Goal: Check status: Check status

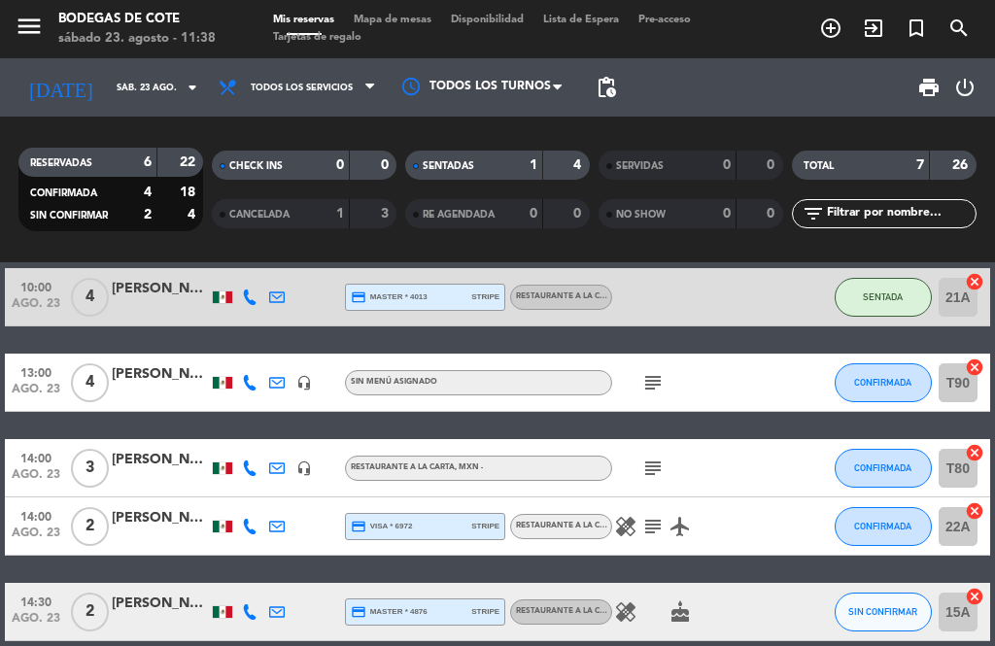
scroll to position [36, 0]
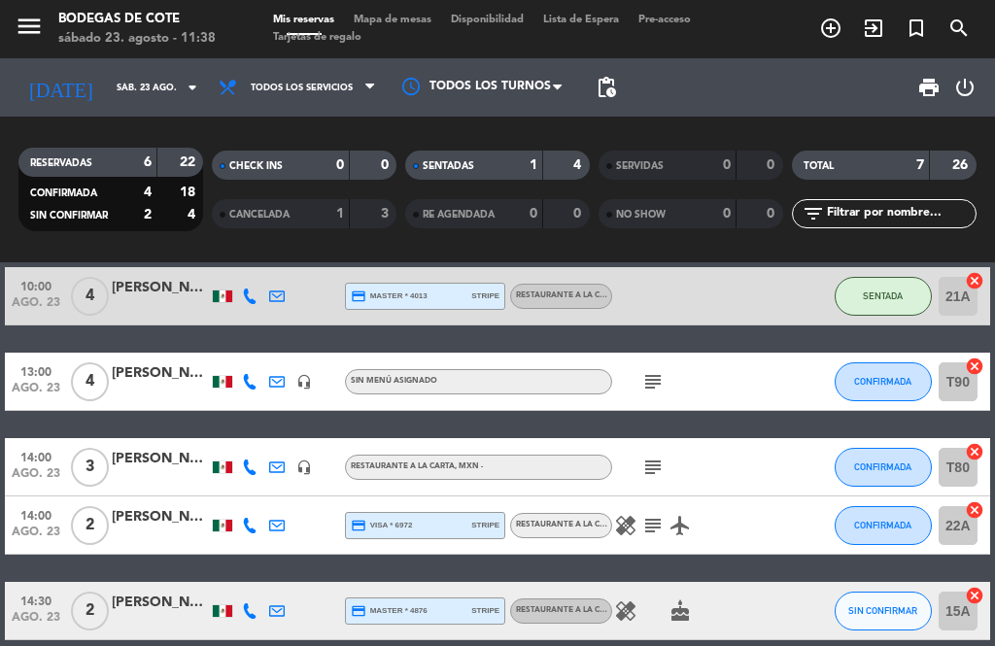
click at [658, 371] on icon "subject" at bounding box center [652, 381] width 23 height 23
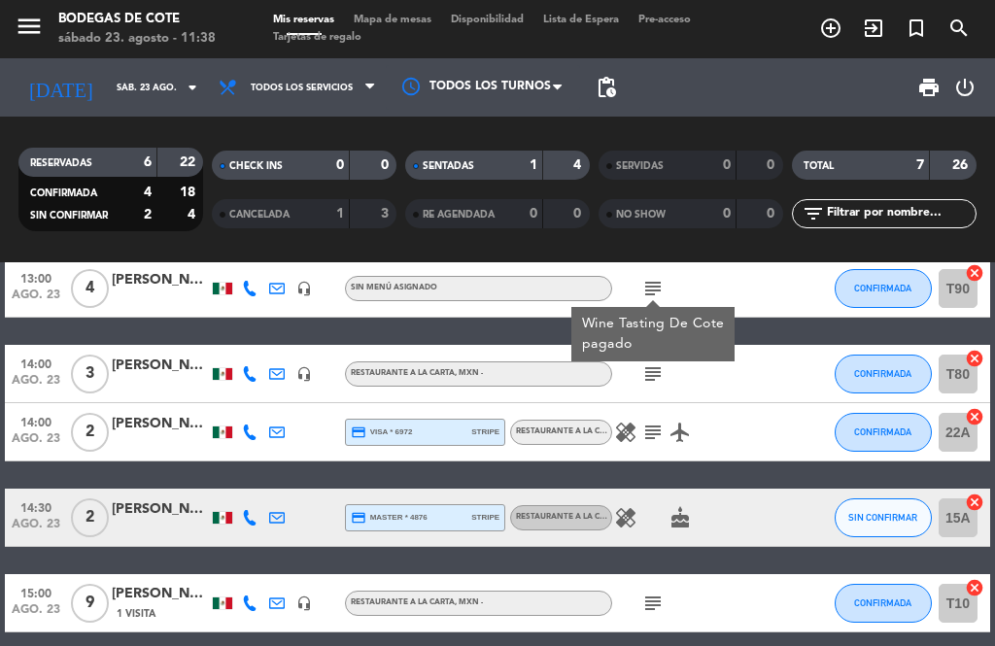
scroll to position [129, 0]
click at [652, 379] on icon "subject" at bounding box center [652, 373] width 23 height 23
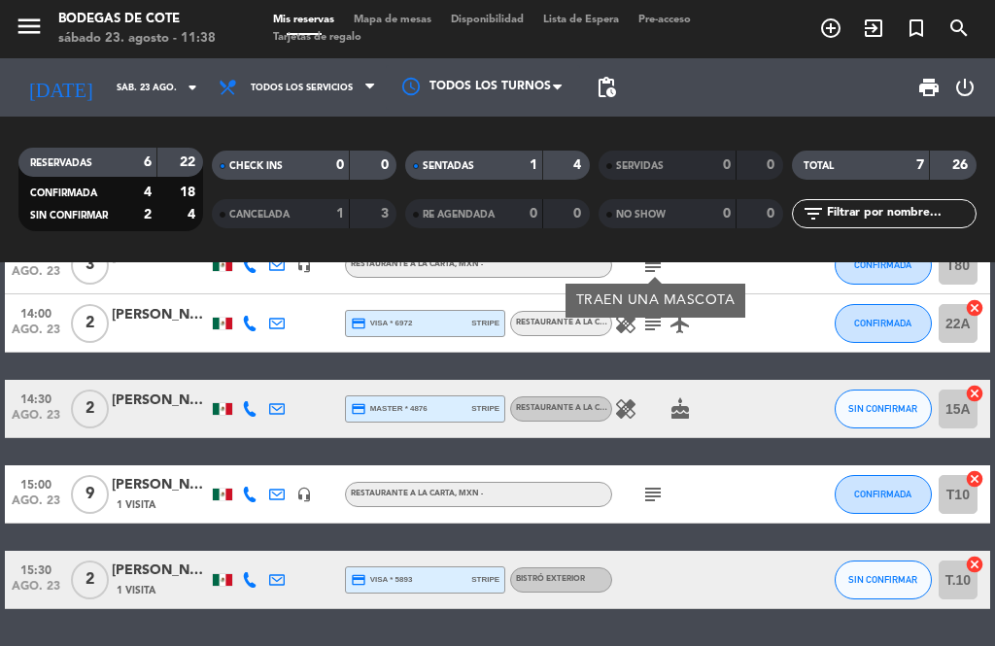
scroll to position [236, 0]
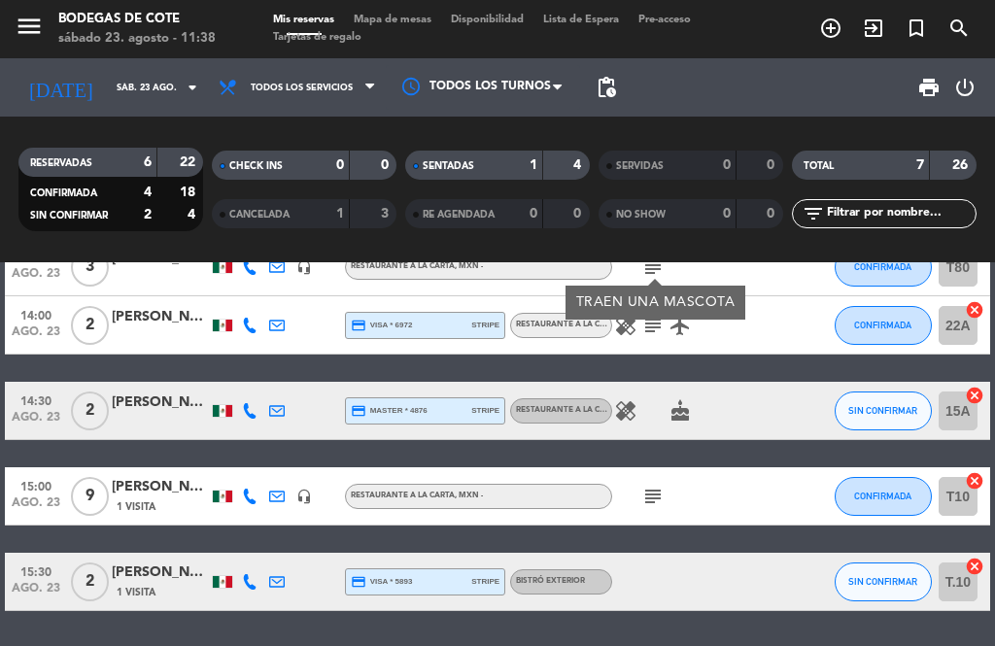
click at [167, 75] on input "sáb. 23 ago." at bounding box center [170, 88] width 127 height 30
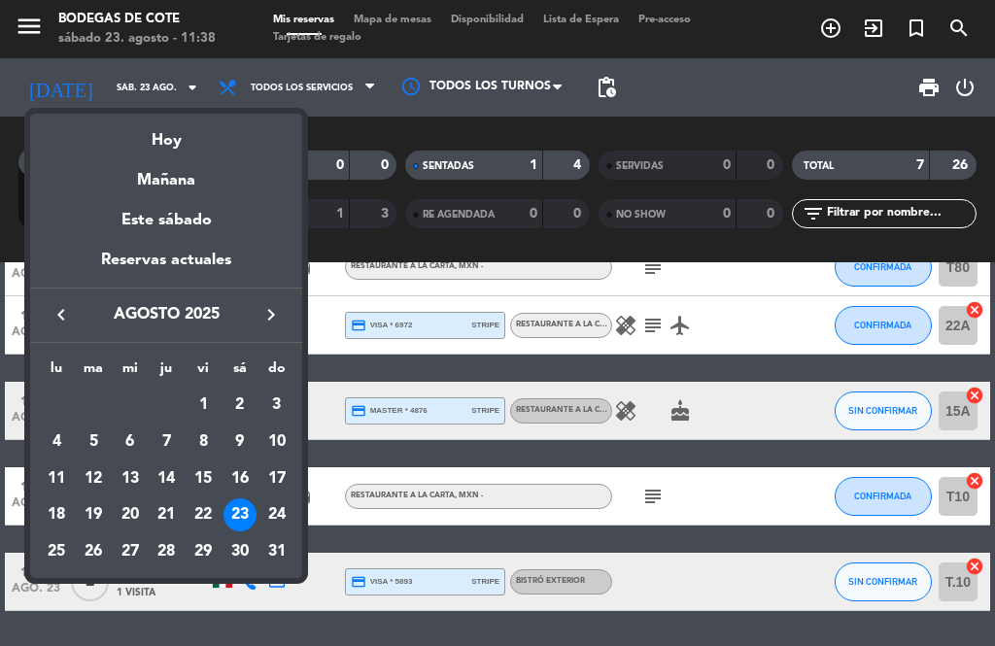
click at [248, 513] on div "23" at bounding box center [239, 514] width 33 height 33
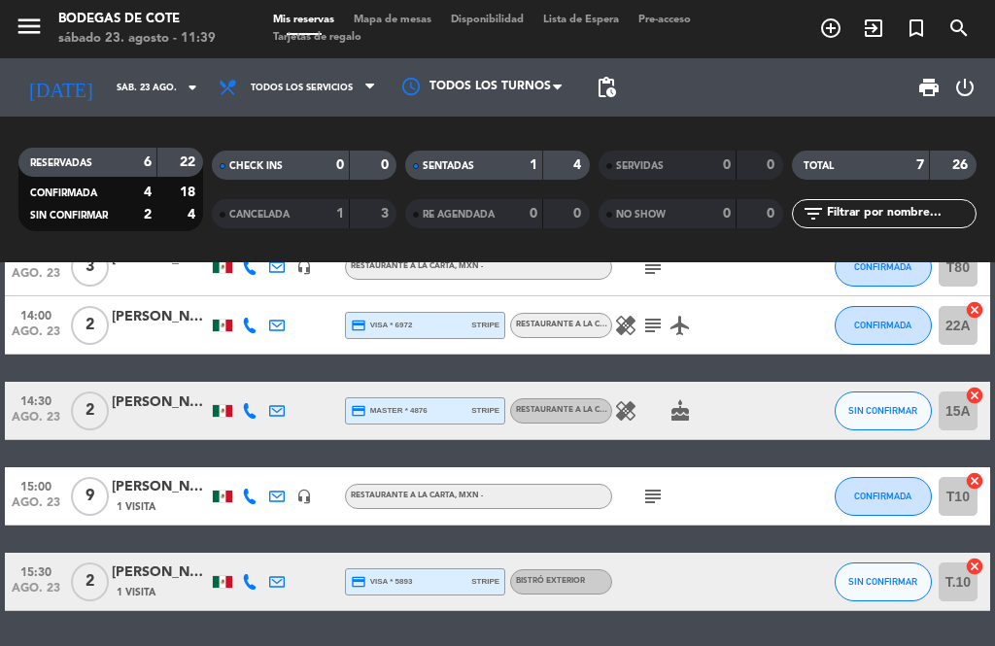
click at [653, 479] on div "subject" at bounding box center [693, 495] width 163 height 57
click at [675, 476] on div "subject" at bounding box center [693, 495] width 163 height 57
click at [158, 477] on div "[PERSON_NAME]" at bounding box center [160, 487] width 97 height 22
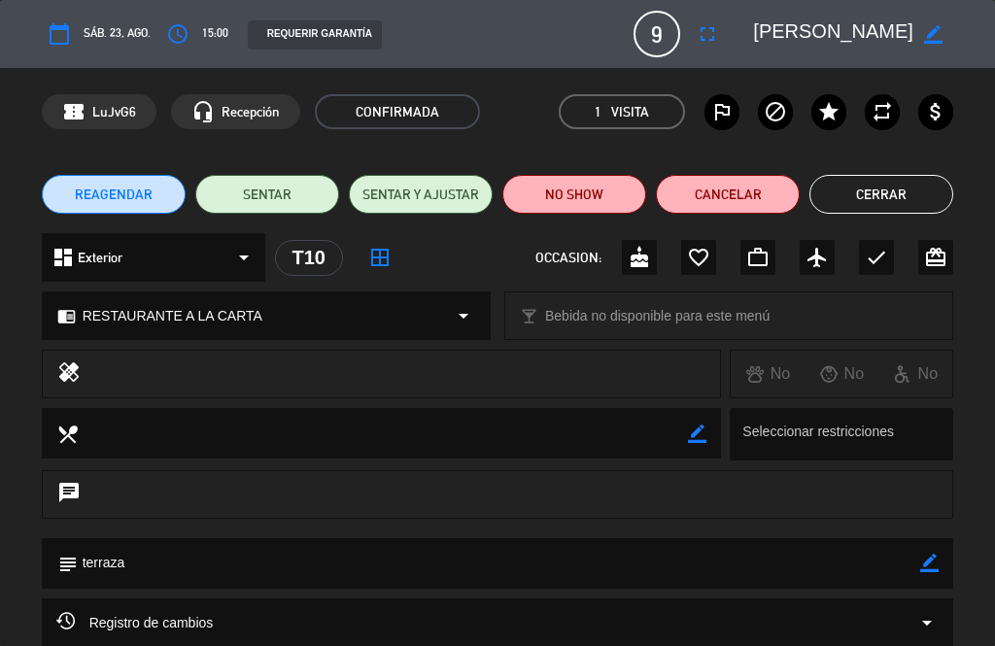
scroll to position [0, 0]
click at [898, 202] on button "Cerrar" at bounding box center [881, 194] width 144 height 39
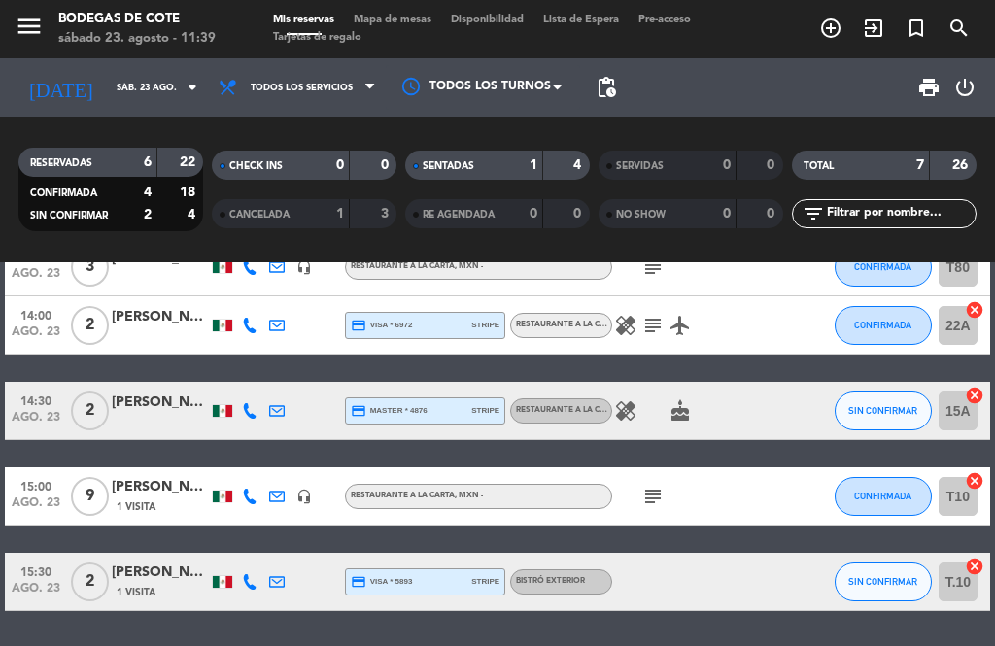
click at [738, 384] on div "10:00 [DATE] 4 [PERSON_NAME] credit_card master * 4013 stripe RESTAURANTE A LA …" at bounding box center [497, 339] width 985 height 544
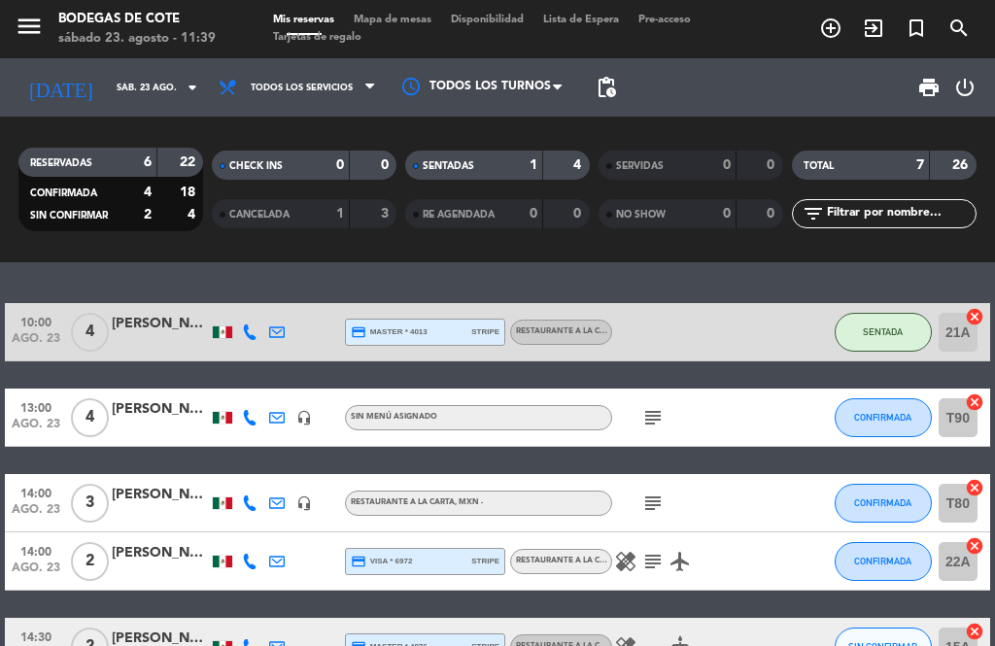
click at [653, 410] on icon "subject" at bounding box center [652, 417] width 23 height 23
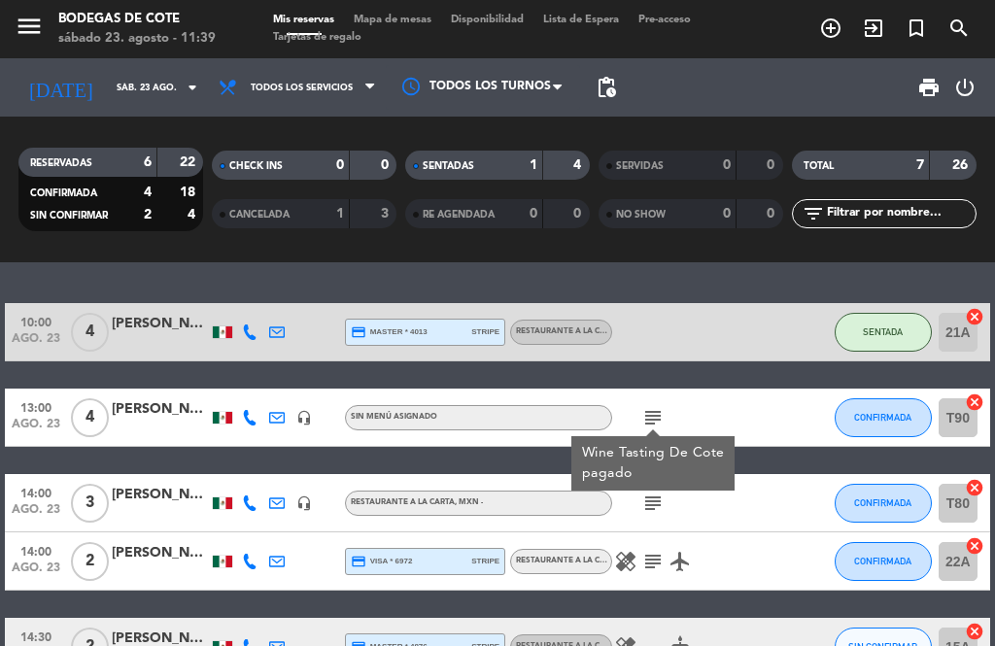
click at [792, 417] on div at bounding box center [801, 417] width 52 height 57
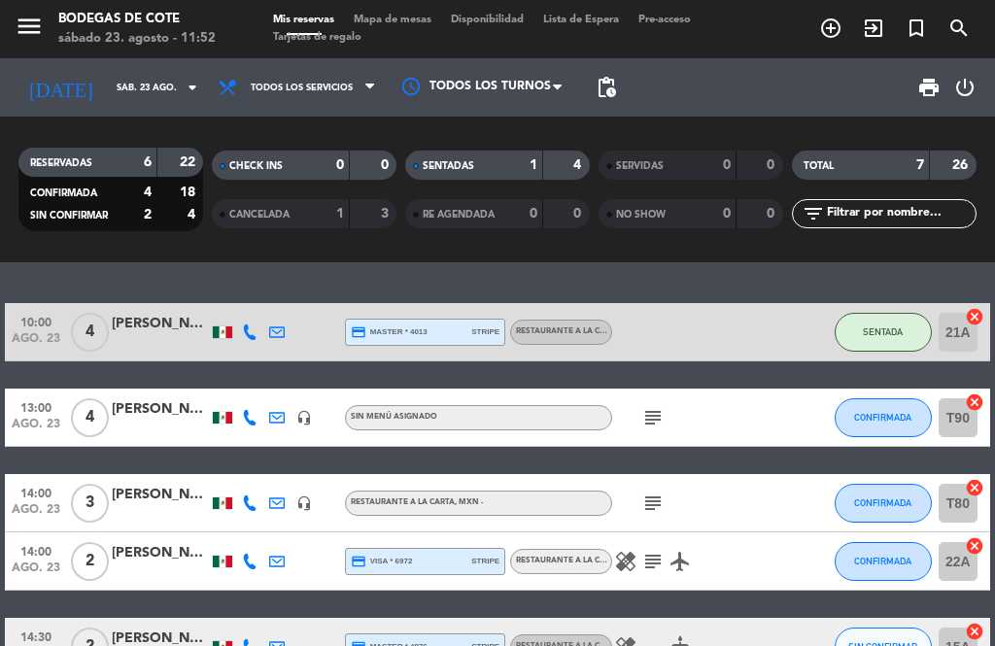
click at [564, 339] on div "RESTAURANTE A LA CARTA" at bounding box center [561, 332] width 102 height 25
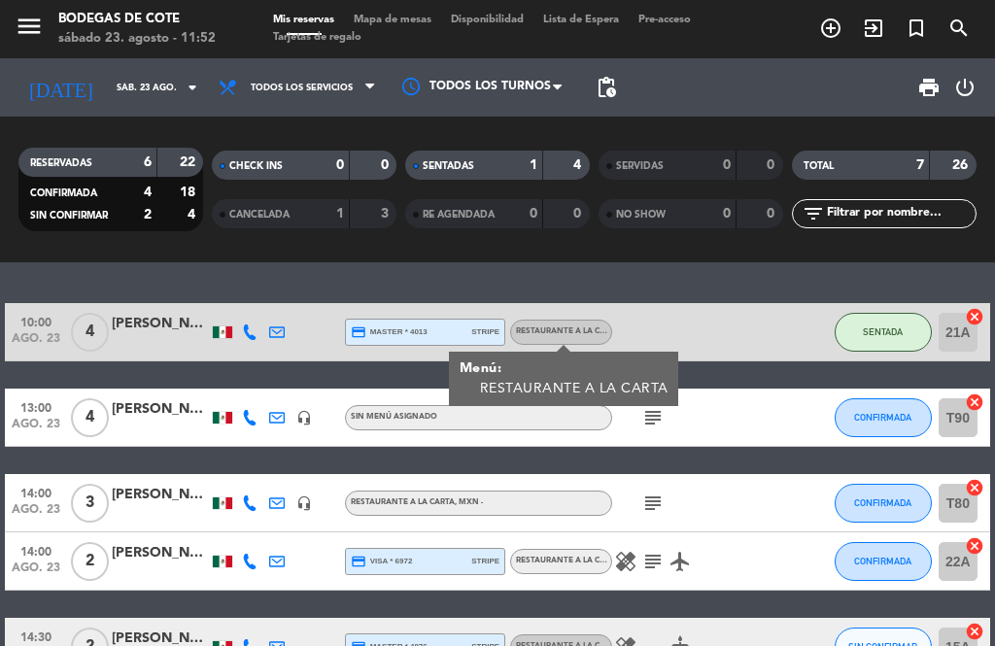
click at [775, 417] on div at bounding box center [801, 417] width 52 height 57
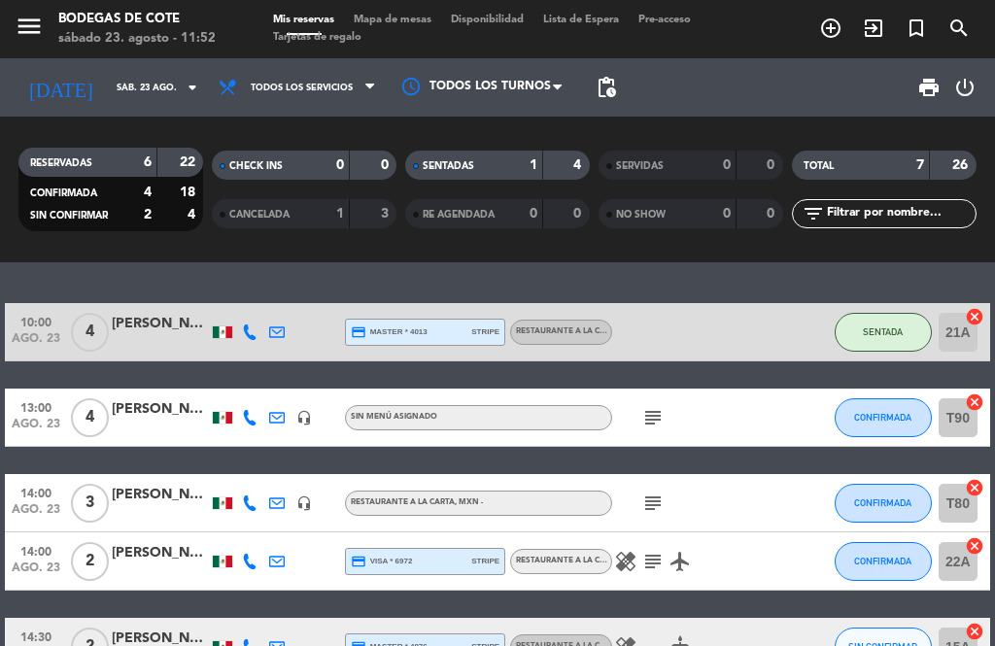
click at [658, 418] on icon "subject" at bounding box center [652, 417] width 23 height 23
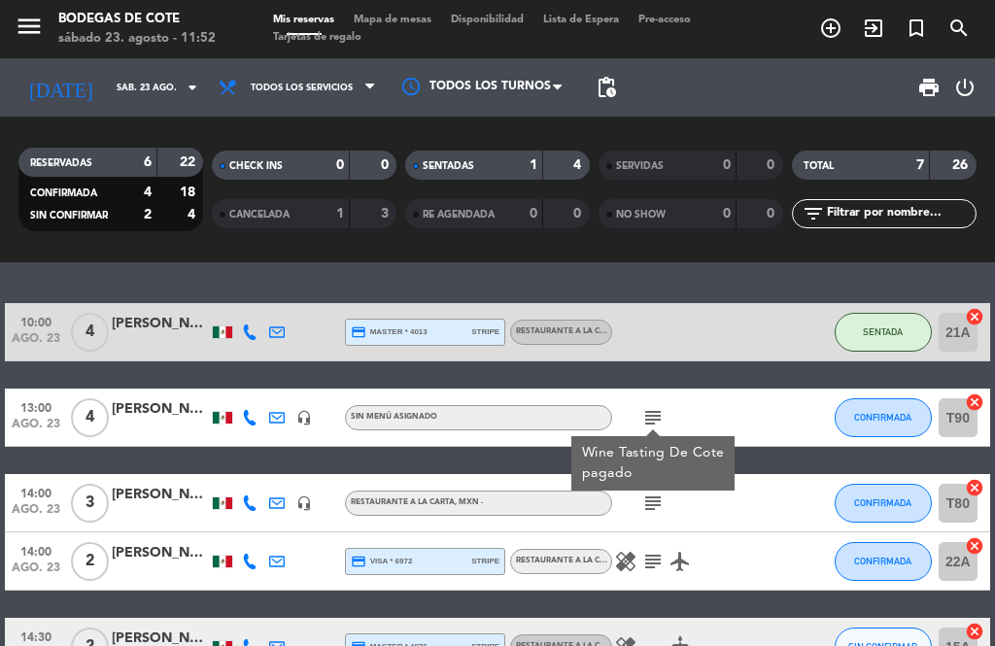
click at [796, 368] on div "10:00 [DATE] 4 [PERSON_NAME] credit_card master * 4013 stripe RESTAURANTE A LA …" at bounding box center [497, 575] width 985 height 544
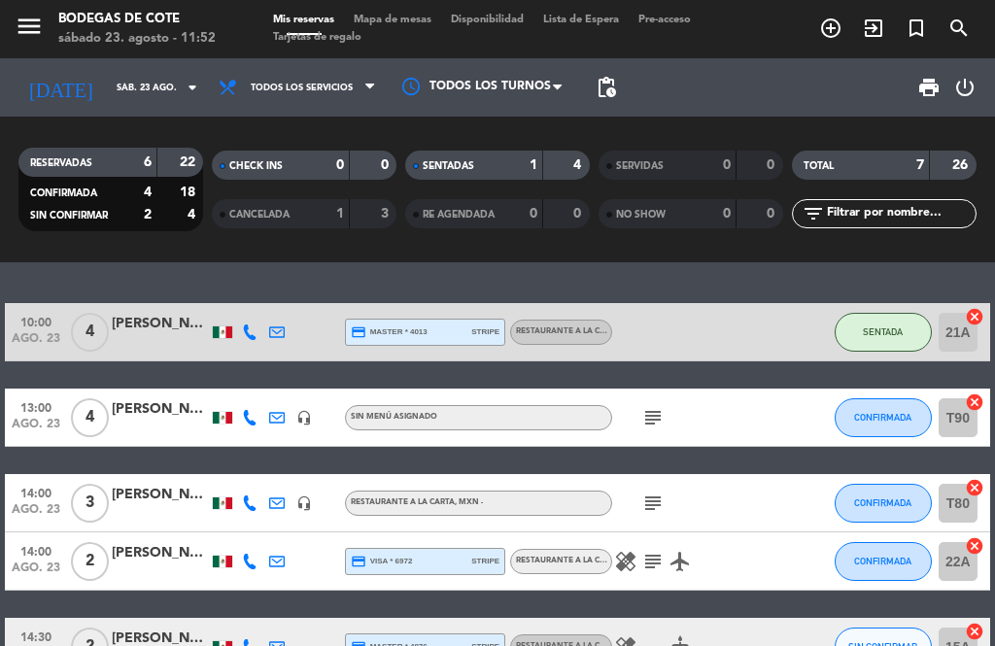
click at [580, 335] on span "RESTAURANTE A LA CARTA" at bounding box center [568, 331] width 104 height 8
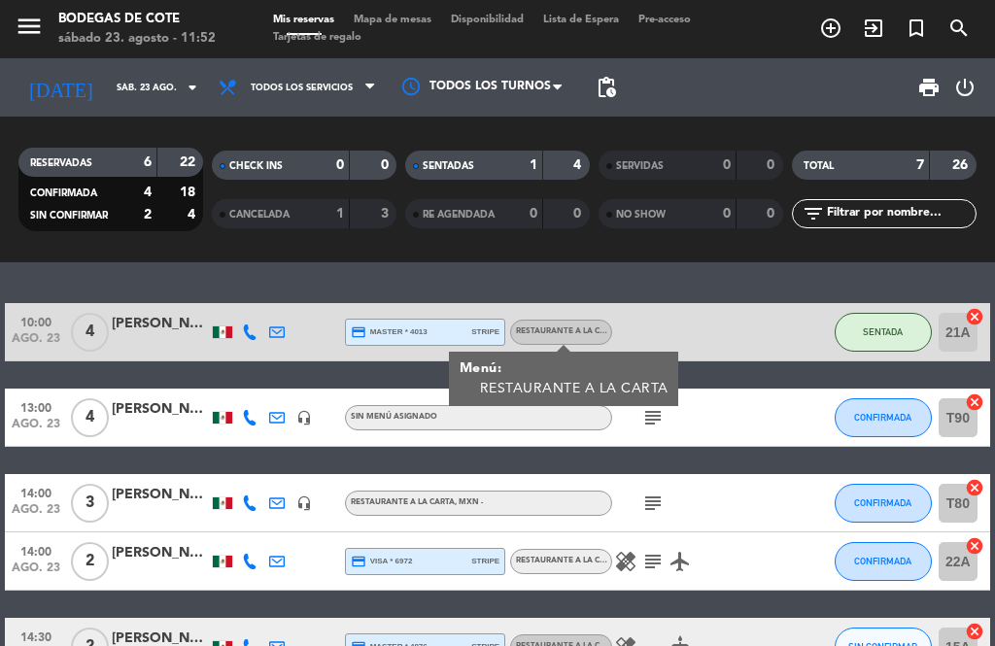
click at [658, 422] on icon "subject" at bounding box center [652, 417] width 23 height 23
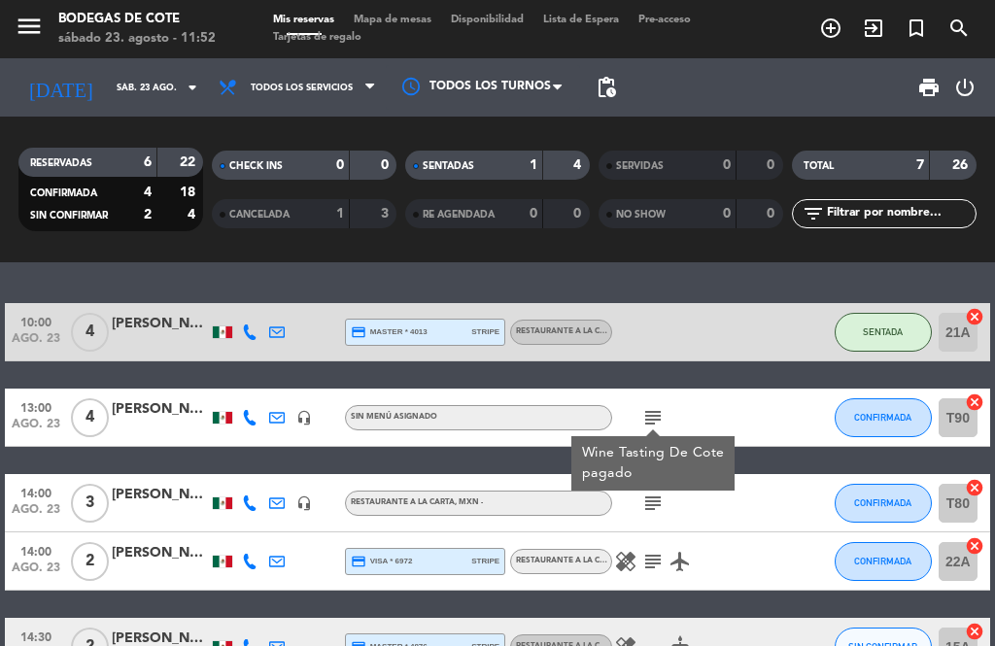
click at [652, 511] on icon "subject" at bounding box center [652, 503] width 23 height 23
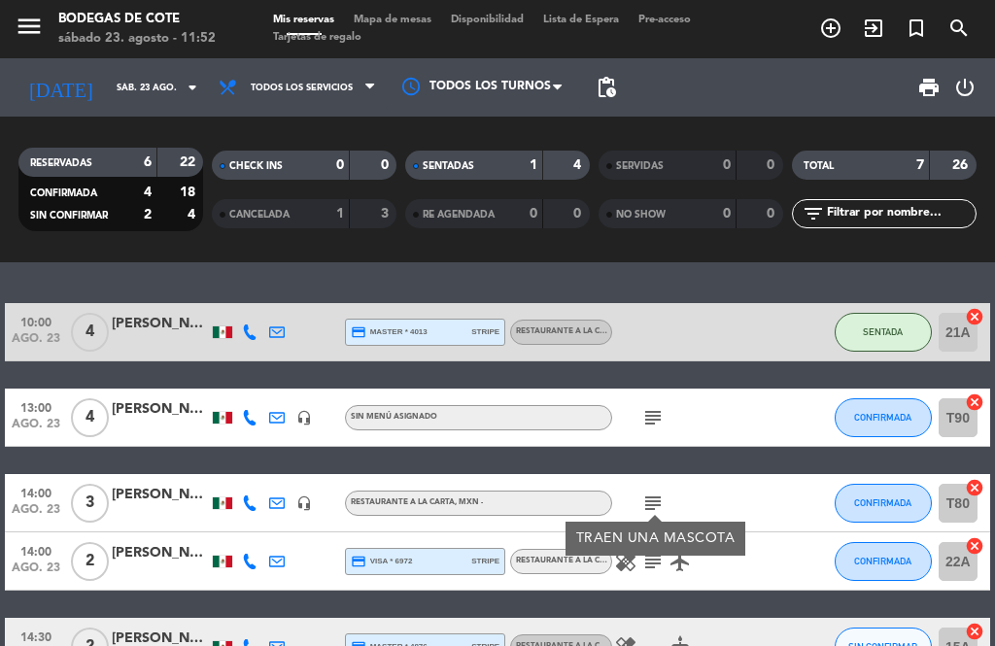
click at [789, 555] on div at bounding box center [801, 560] width 52 height 57
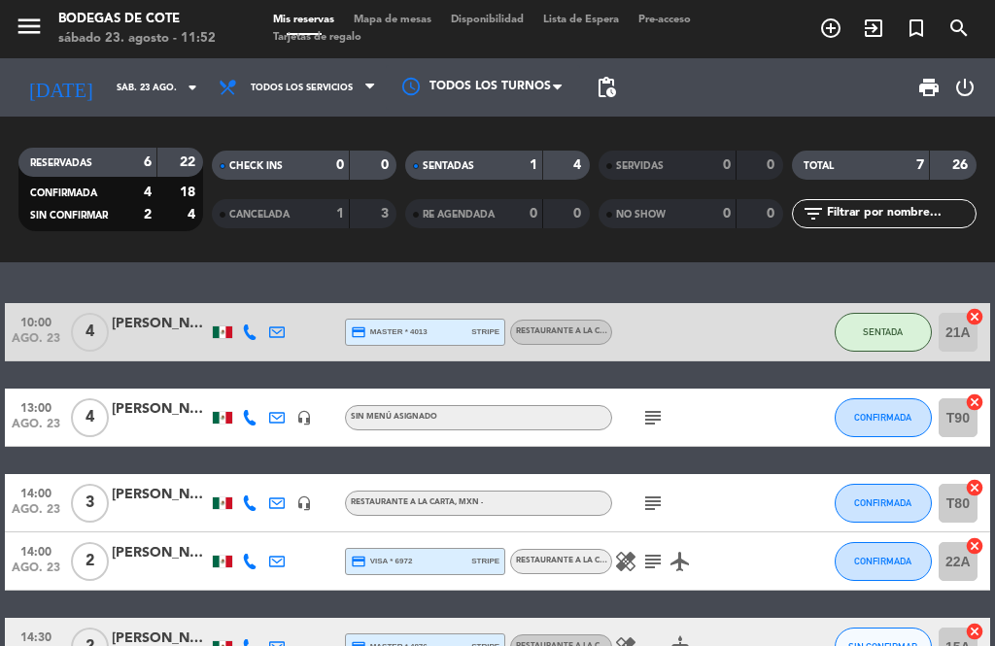
click at [632, 550] on icon "healing" at bounding box center [625, 561] width 23 height 23
click at [653, 555] on icon "subject" at bounding box center [652, 561] width 23 height 23
click at [684, 552] on icon "airplanemode_active" at bounding box center [679, 561] width 23 height 23
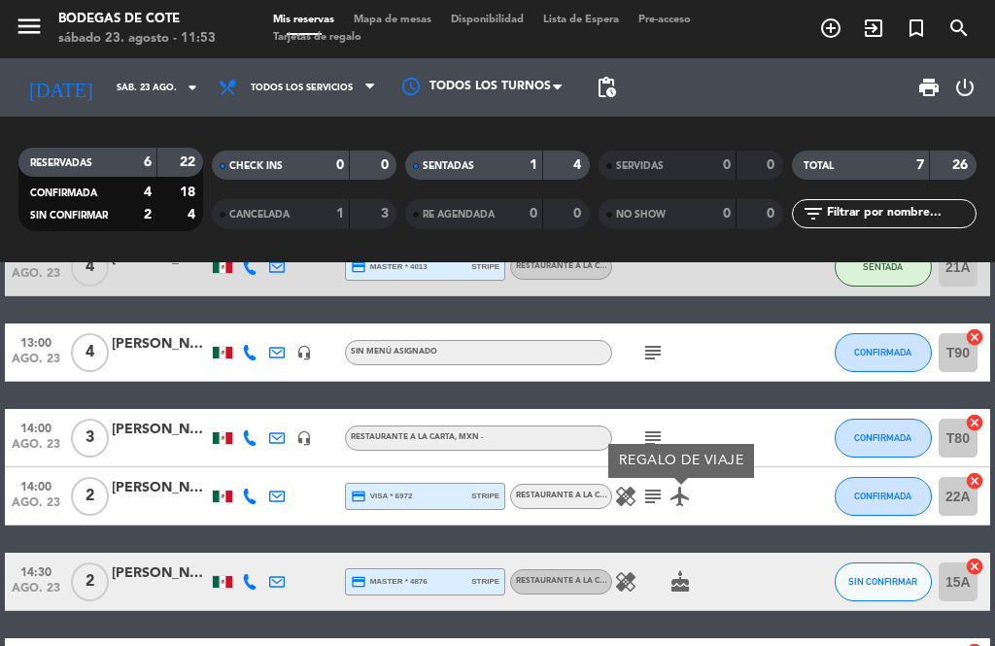
scroll to position [83, 0]
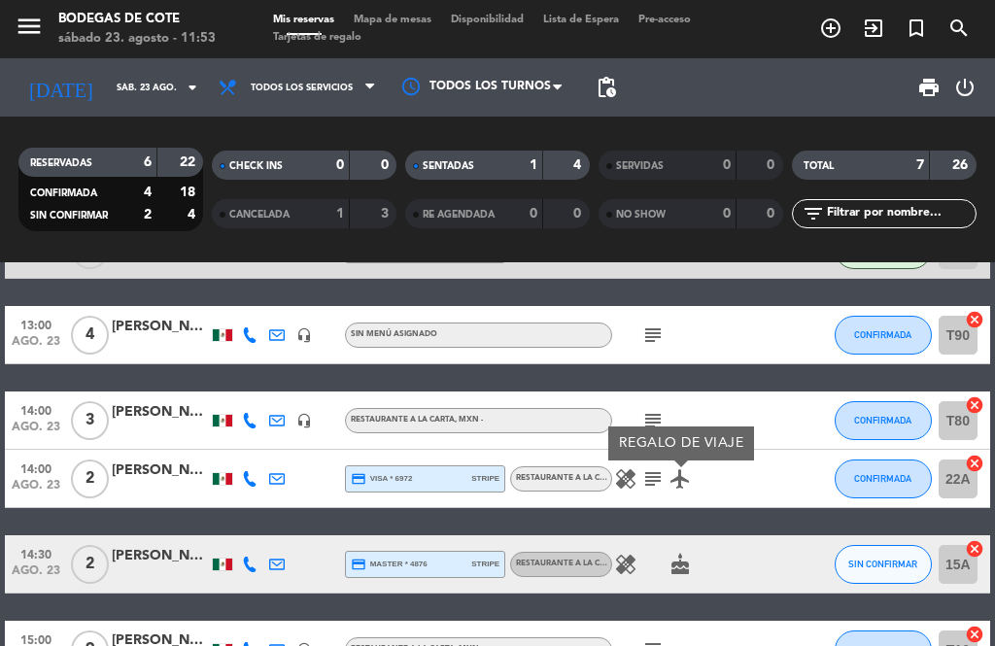
click at [684, 565] on icon "cake" at bounding box center [679, 564] width 23 height 23
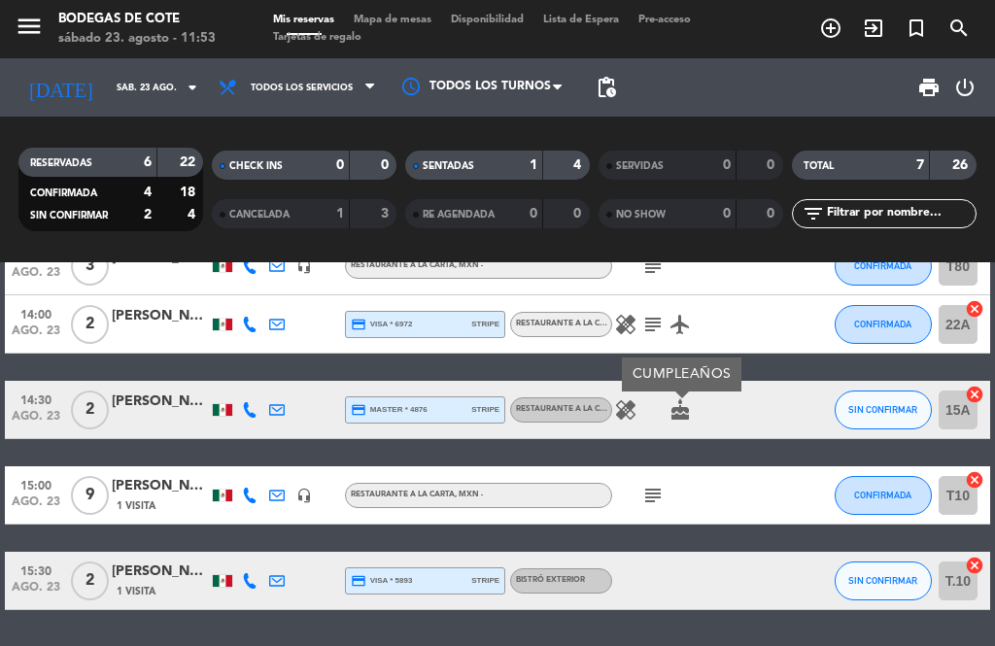
scroll to position [236, 0]
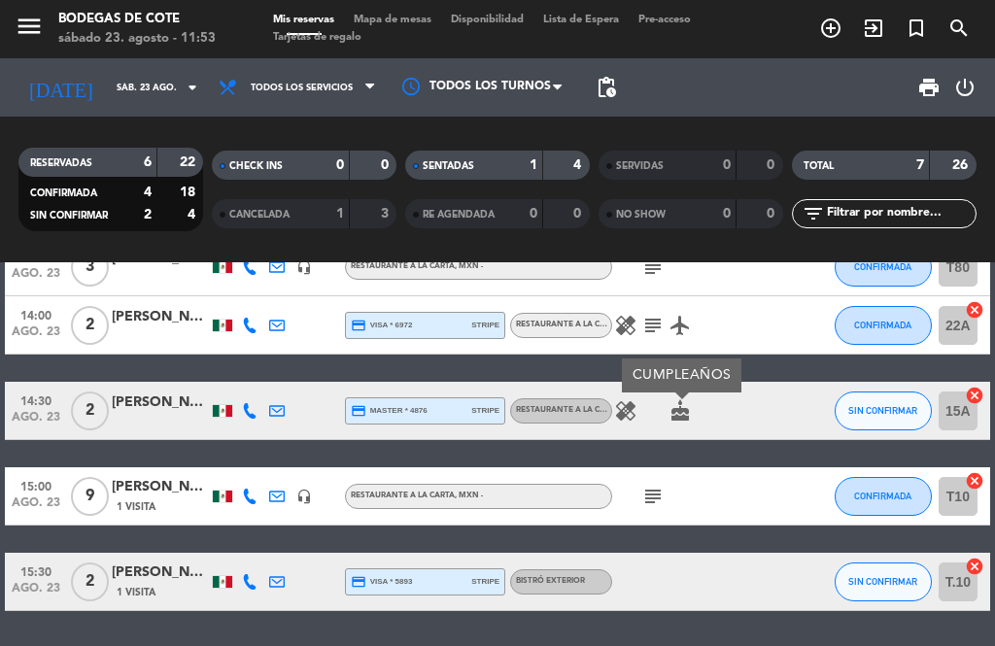
click at [651, 485] on icon "subject" at bounding box center [652, 496] width 23 height 23
click at [595, 578] on div "BISTRÓ EXTERIOR" at bounding box center [561, 581] width 102 height 25
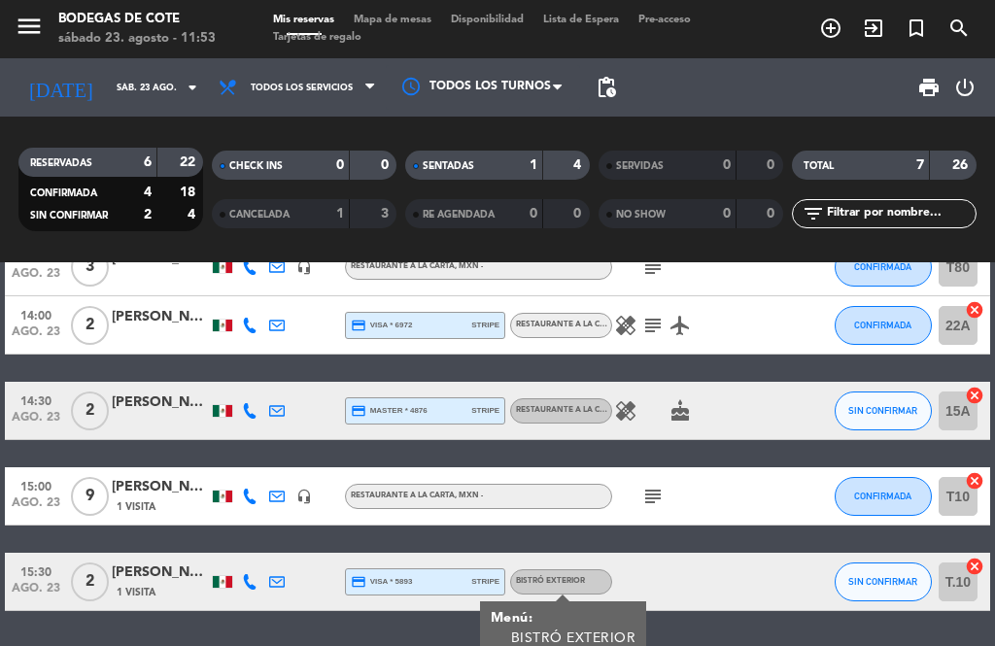
click at [164, 96] on input "sáb. 23 ago." at bounding box center [170, 88] width 127 height 30
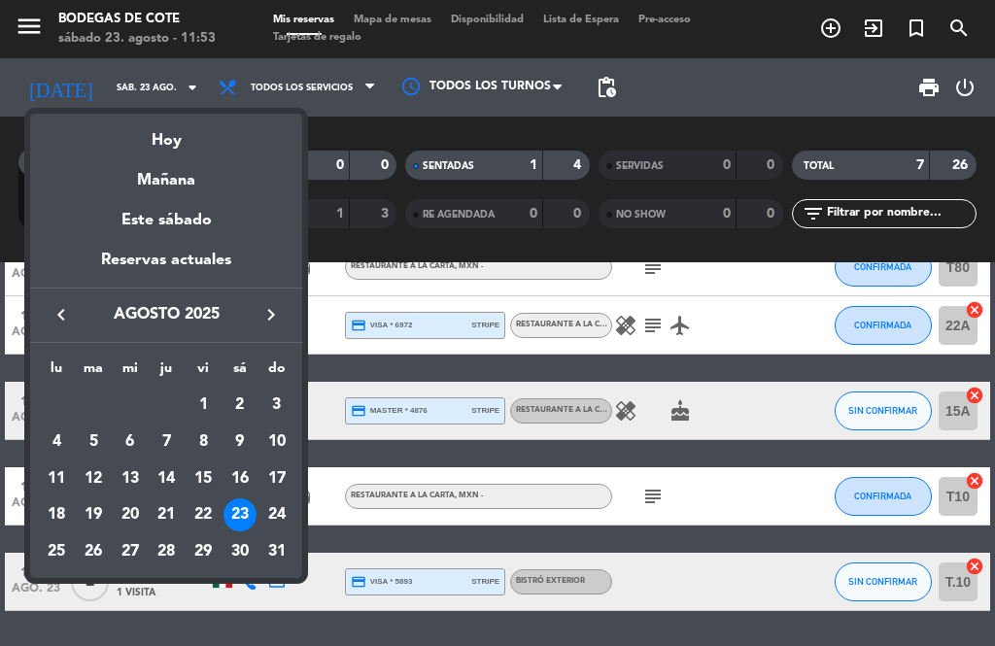
click at [232, 514] on div "23" at bounding box center [239, 514] width 33 height 33
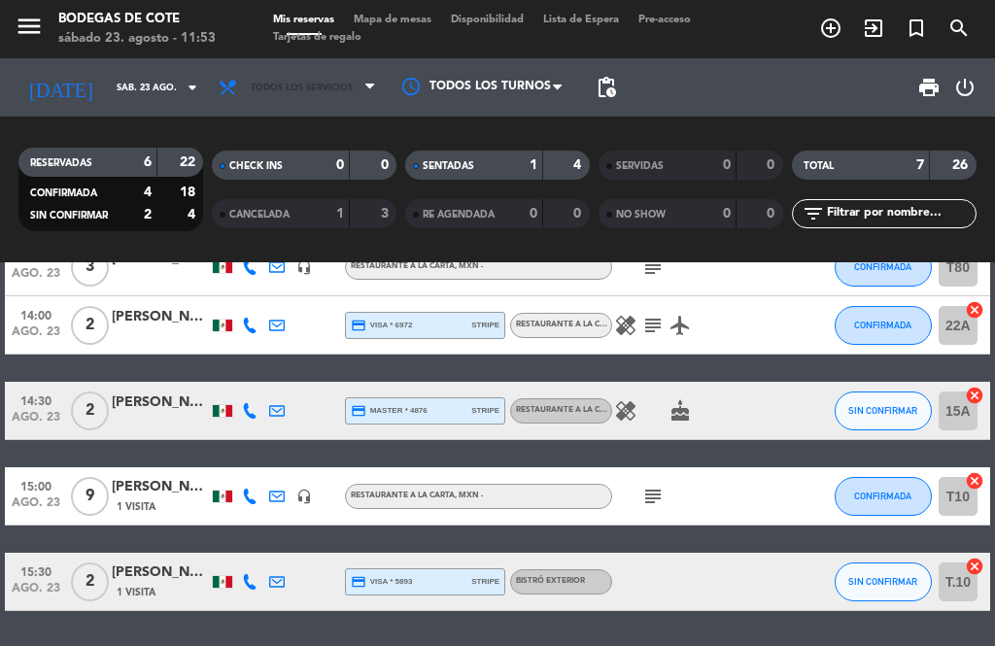
click at [347, 88] on span "Todos los servicios" at bounding box center [297, 87] width 177 height 43
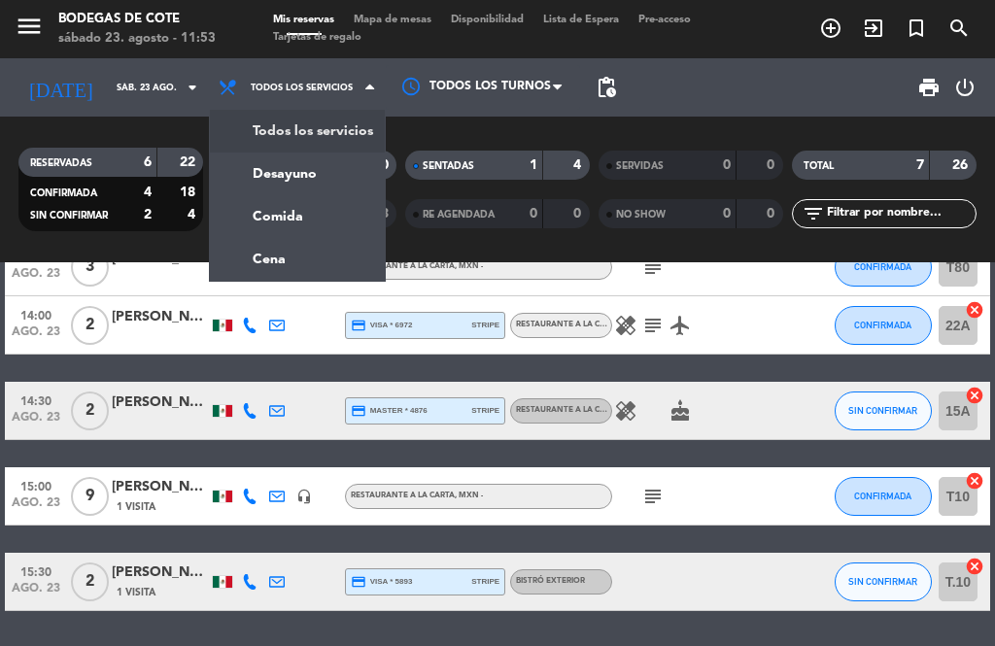
click at [233, 143] on div "menu Bodegas de Cote sábado 23. agosto - 11:53 Mis reservas Mapa de mesas Dispo…" at bounding box center [497, 131] width 995 height 262
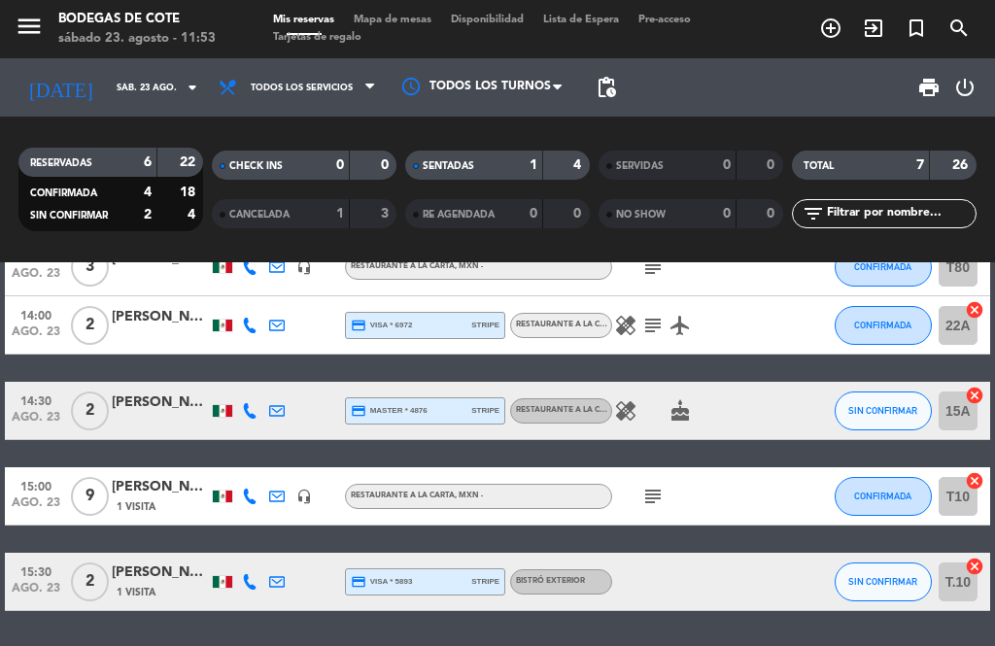
click at [524, 97] on div at bounding box center [483, 87] width 194 height 44
click at [433, 134] on span "Todos los turnos" at bounding box center [486, 132] width 106 height 22
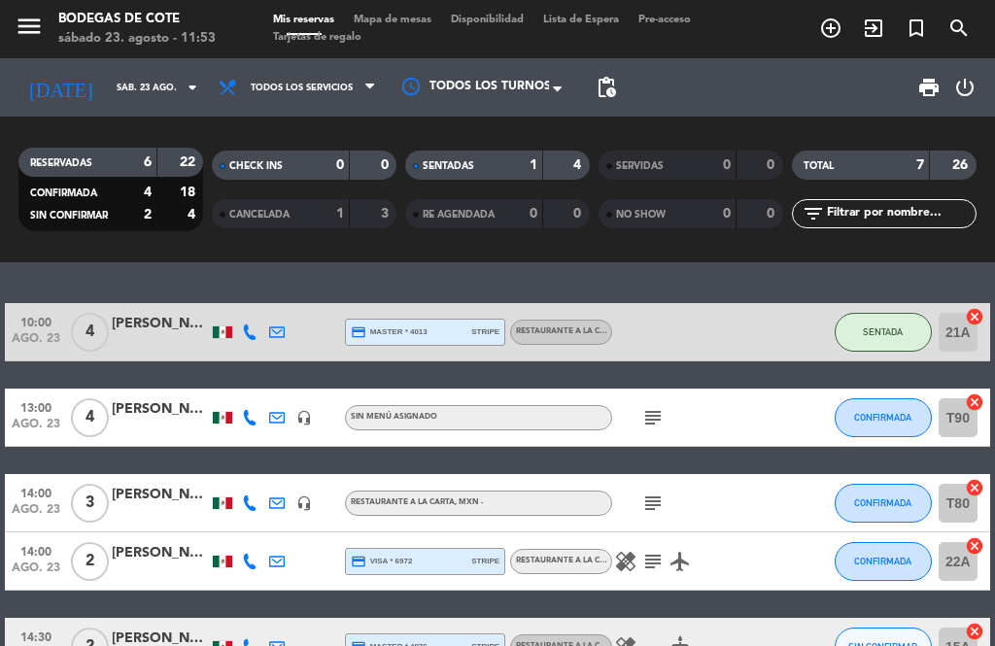
scroll to position [0, 0]
click at [586, 329] on span "RESTAURANTE A LA CARTA" at bounding box center [568, 331] width 104 height 8
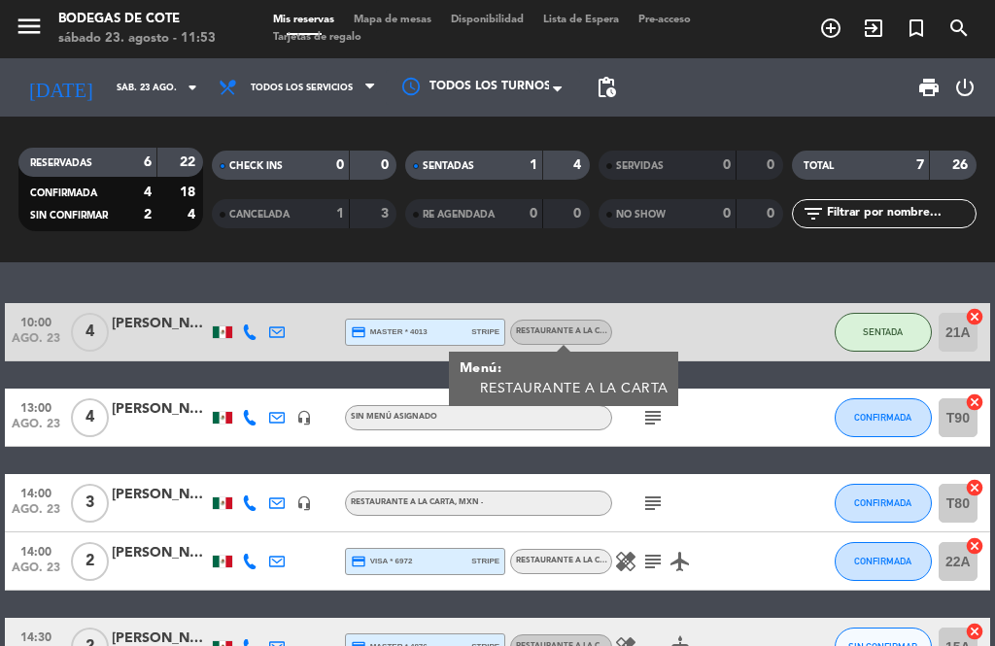
click at [651, 420] on icon "subject" at bounding box center [652, 417] width 23 height 23
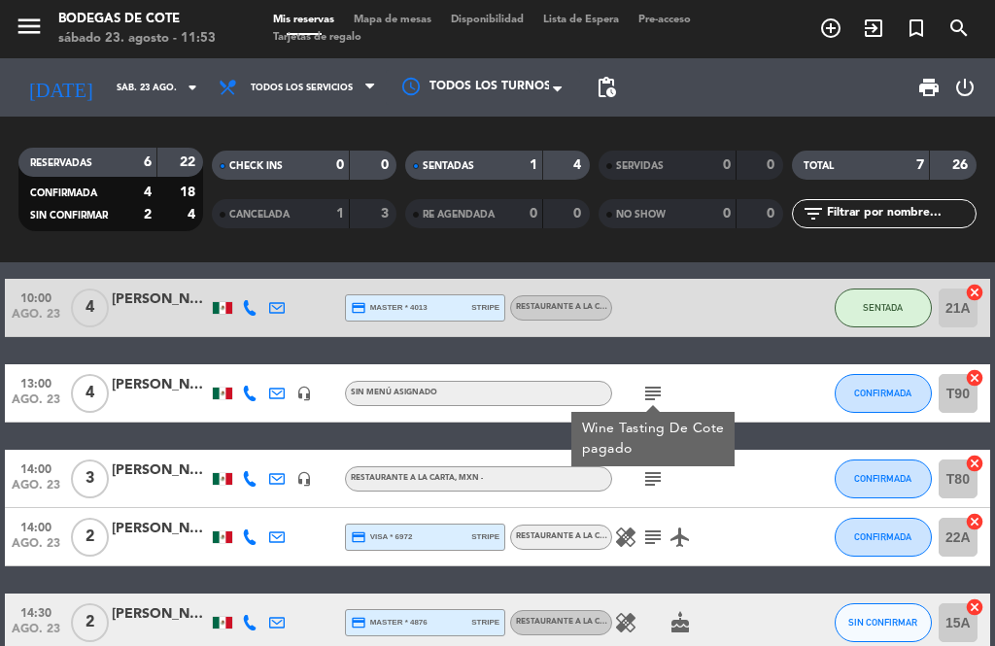
scroll to position [27, 0]
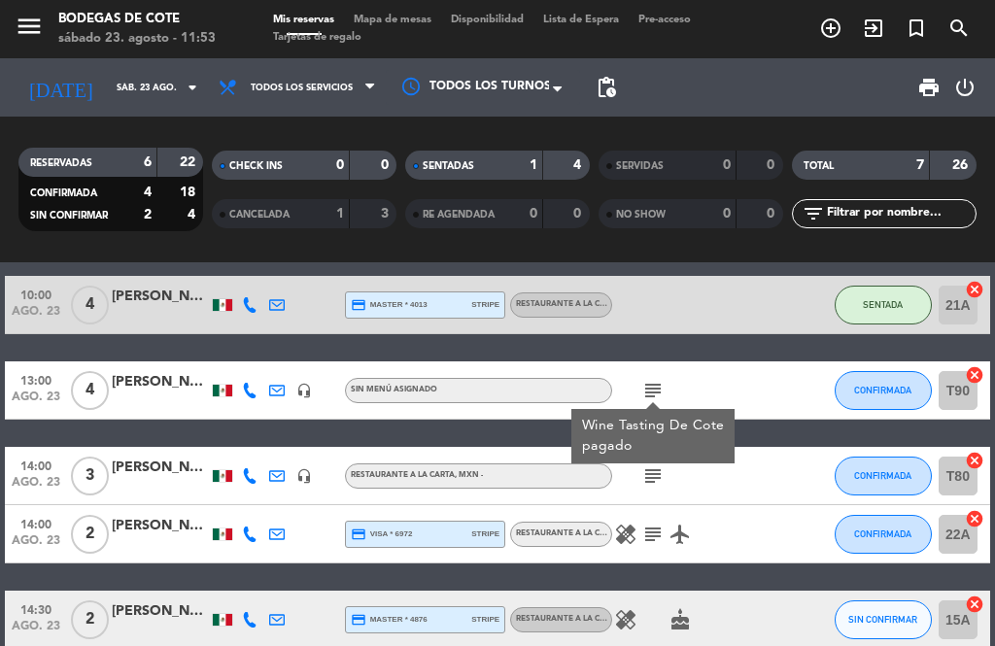
click at [660, 477] on icon "subject" at bounding box center [652, 475] width 23 height 23
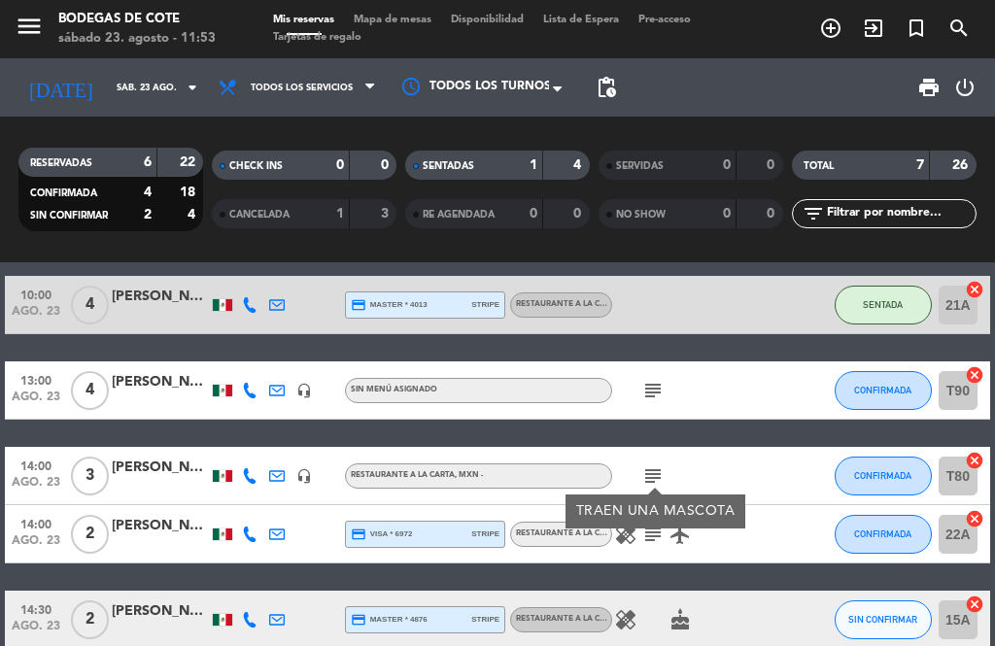
click at [877, 530] on span "CONFIRMADA" at bounding box center [882, 534] width 57 height 11
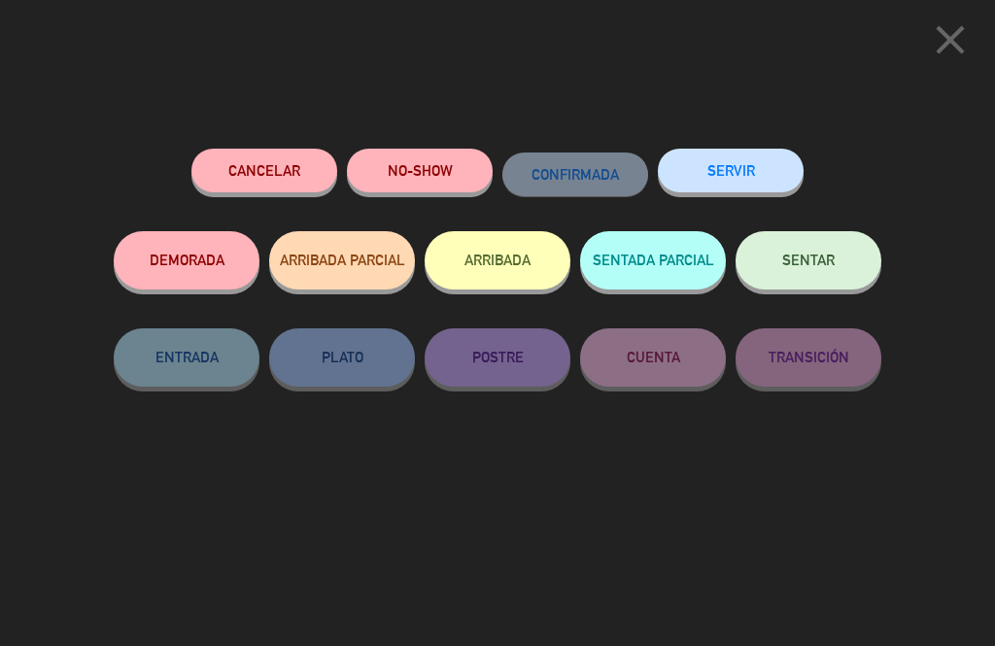
scroll to position [0, 0]
click at [944, 45] on icon "close" at bounding box center [950, 40] width 49 height 49
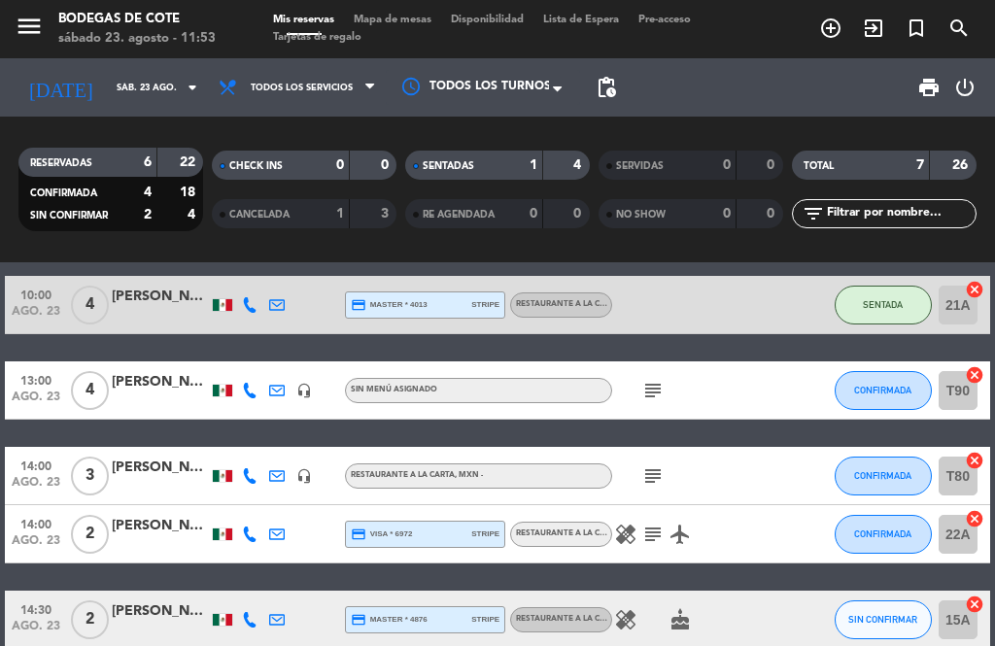
click at [645, 483] on icon "subject" at bounding box center [652, 475] width 23 height 23
click at [634, 540] on icon "healing" at bounding box center [625, 534] width 23 height 23
click at [655, 530] on icon "subject" at bounding box center [652, 534] width 23 height 23
click at [690, 530] on icon "airplanemode_active" at bounding box center [679, 534] width 23 height 23
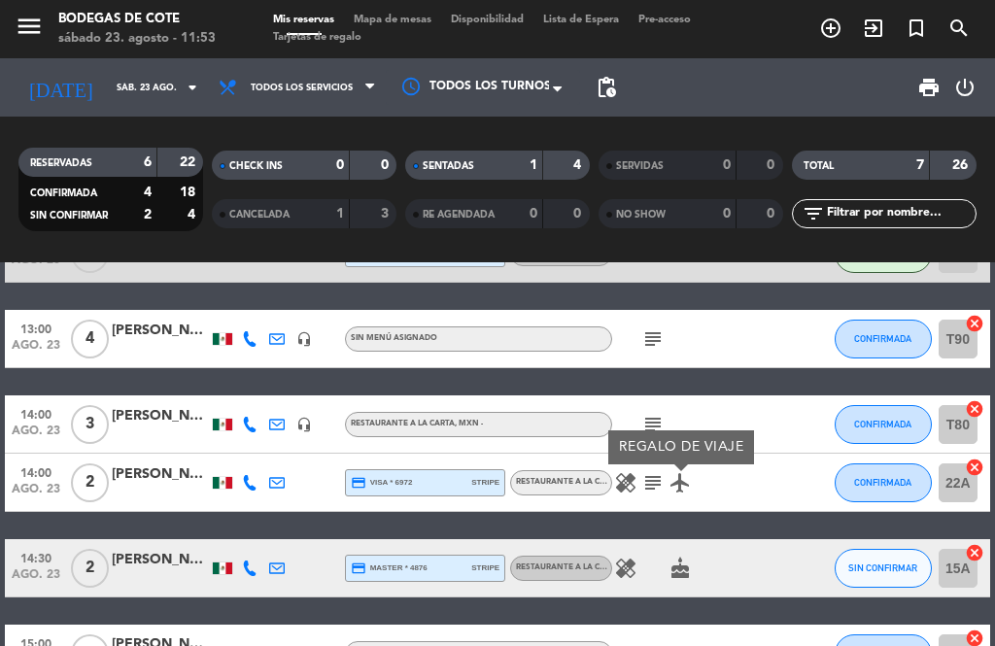
scroll to position [84, 0]
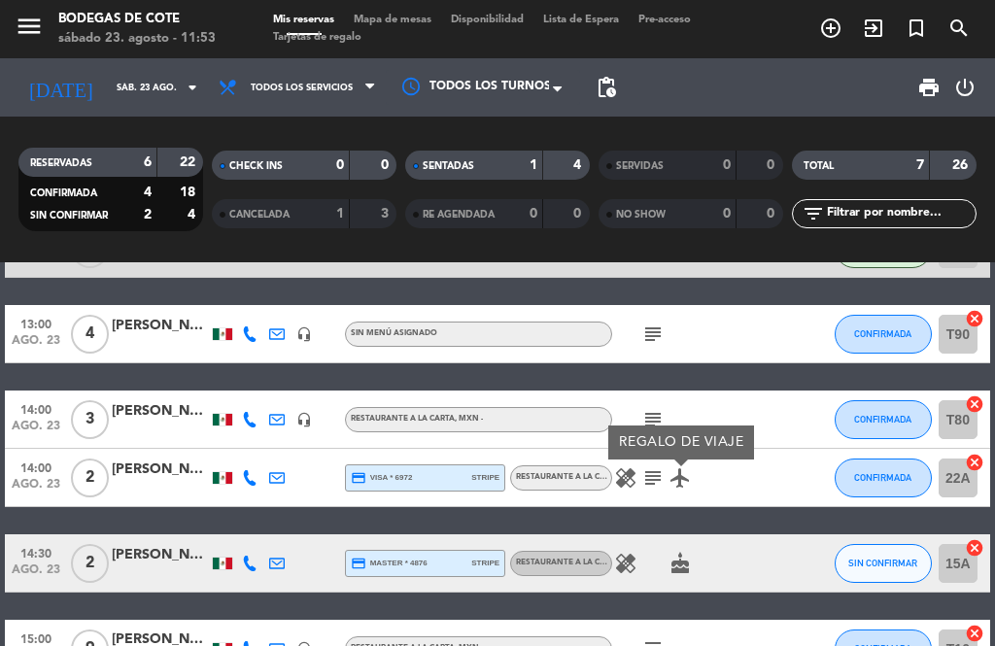
click at [629, 559] on icon "healing" at bounding box center [625, 563] width 23 height 23
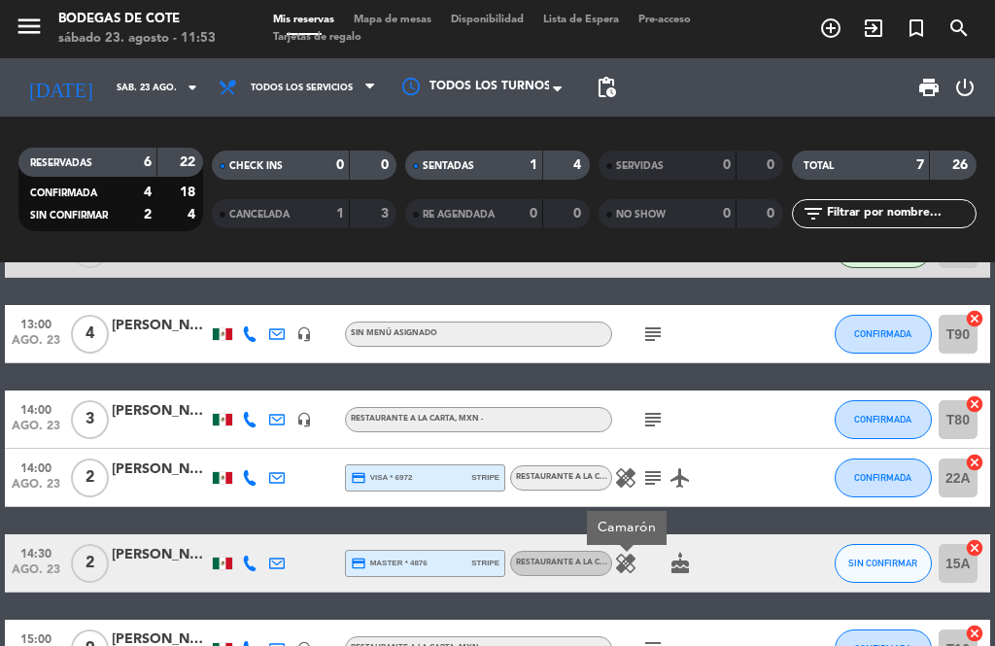
click at [689, 554] on icon "cake" at bounding box center [679, 563] width 23 height 23
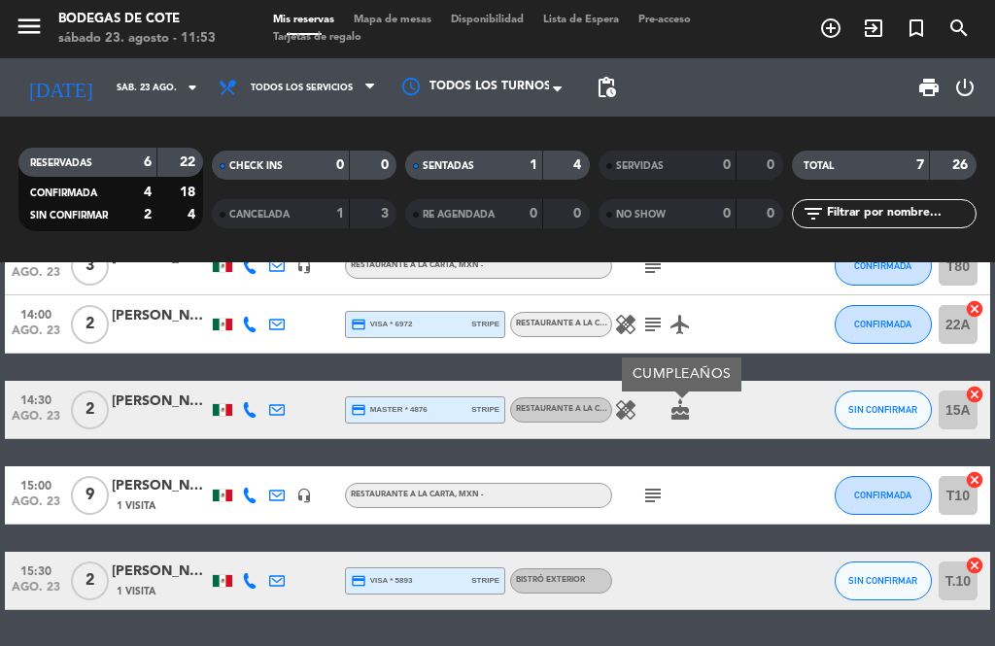
scroll to position [236, 0]
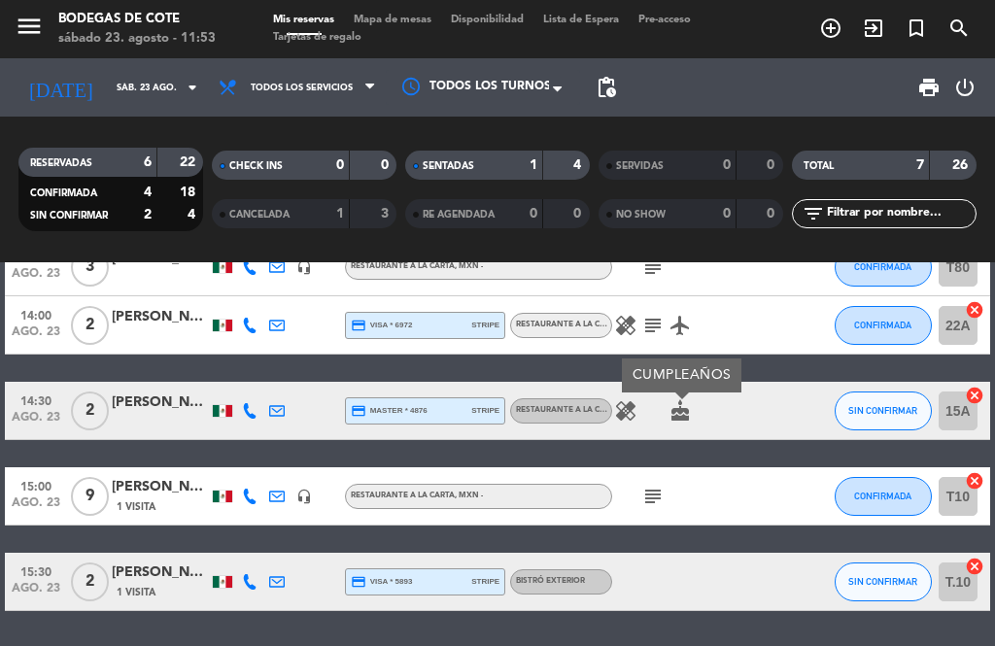
click at [648, 492] on icon "subject" at bounding box center [652, 496] width 23 height 23
click at [582, 569] on div "BISTRÓ EXTERIOR" at bounding box center [561, 581] width 102 height 25
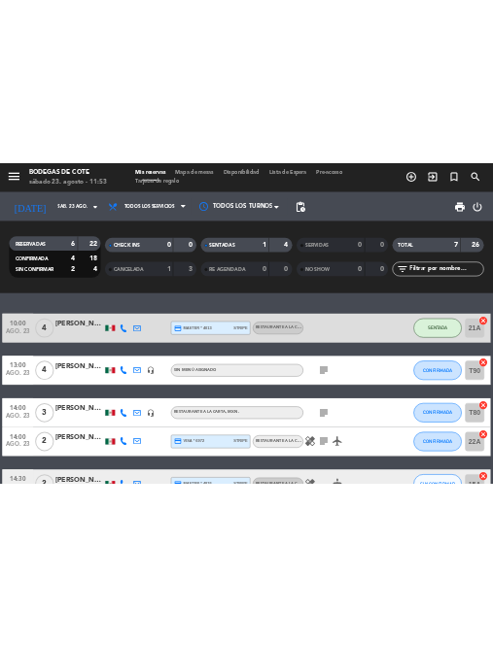
scroll to position [0, 0]
